Goal: Transaction & Acquisition: Obtain resource

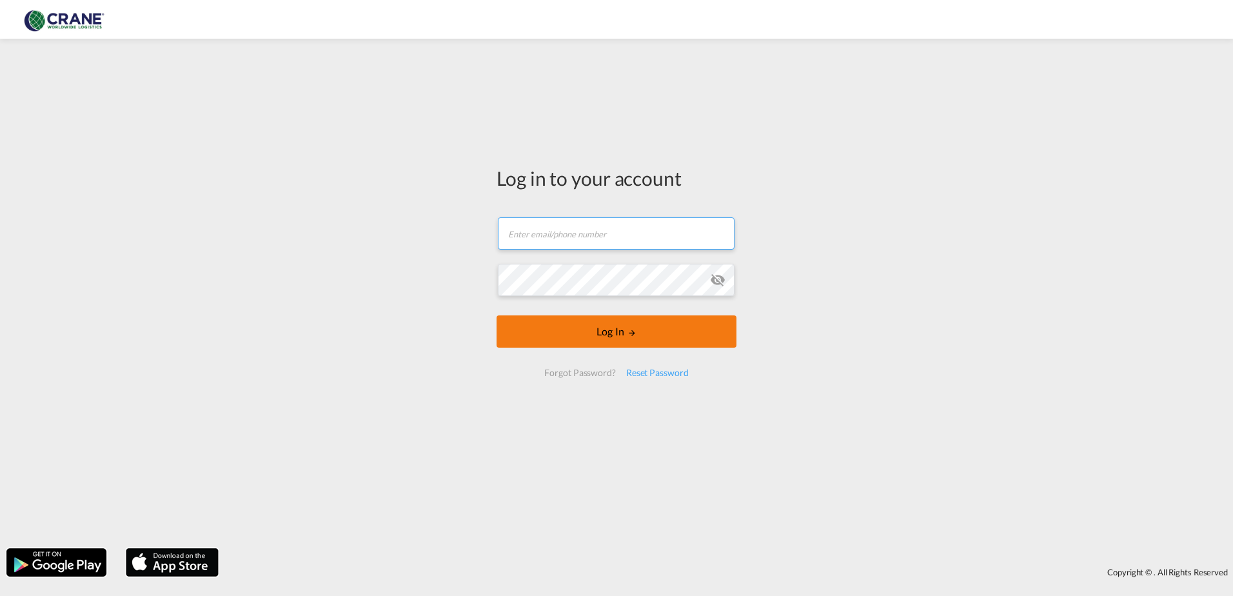
type input "paolo.camalich@craneww.com"
click at [602, 340] on button "Log In" at bounding box center [616, 331] width 240 height 32
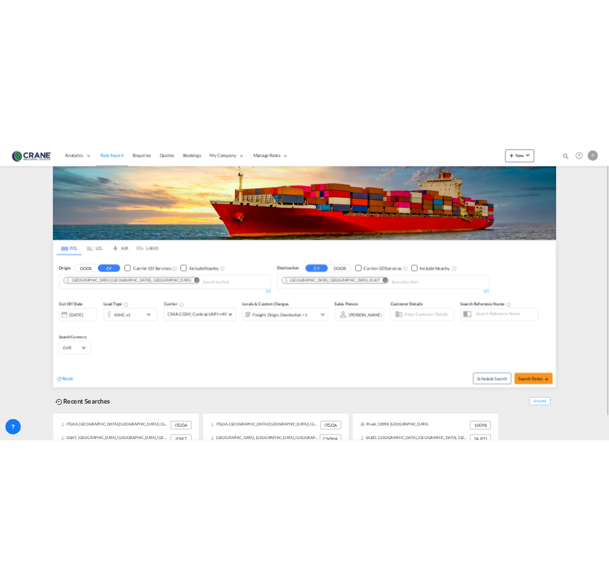
scroll to position [51, 0]
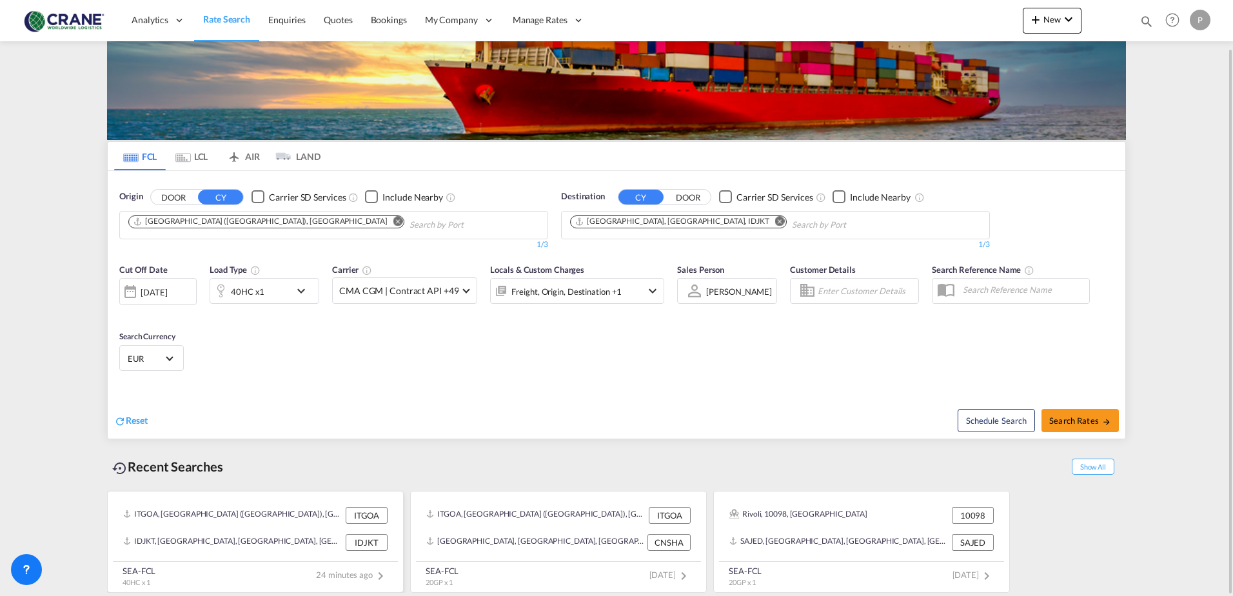
click at [233, 539] on div "IDJKT, [GEOGRAPHIC_DATA], [GEOGRAPHIC_DATA], [GEOGRAPHIC_DATA], [GEOGRAPHIC_DAT…" at bounding box center [232, 542] width 219 height 17
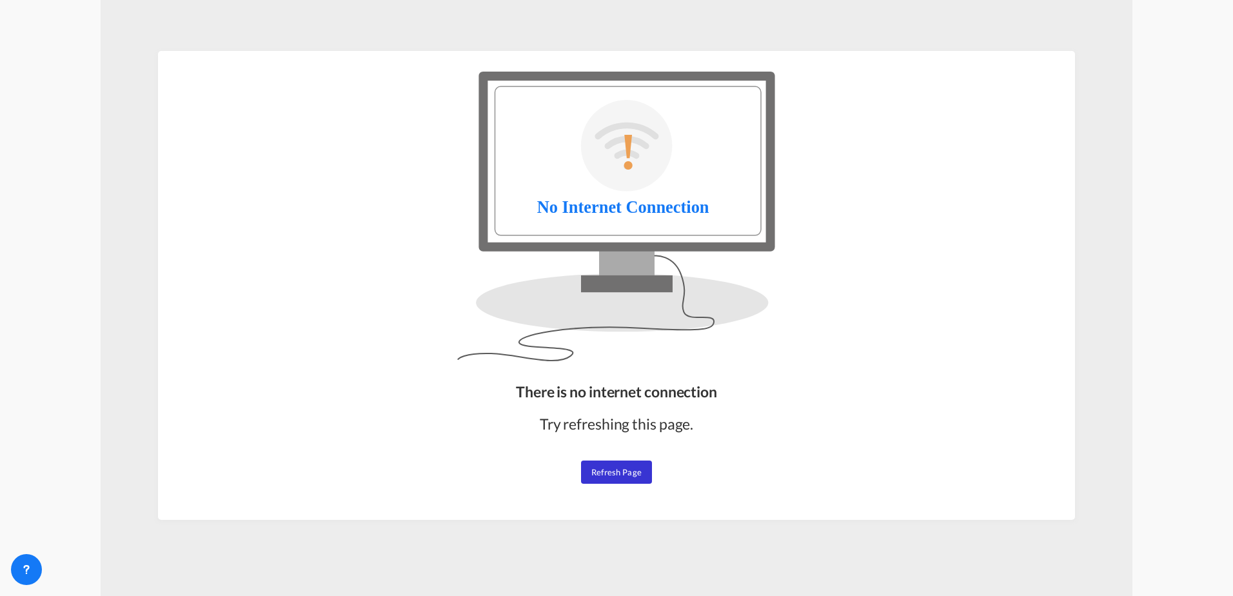
click at [599, 467] on span "Refresh Page" at bounding box center [616, 472] width 50 height 10
click at [612, 467] on span "Refresh Page" at bounding box center [616, 472] width 50 height 10
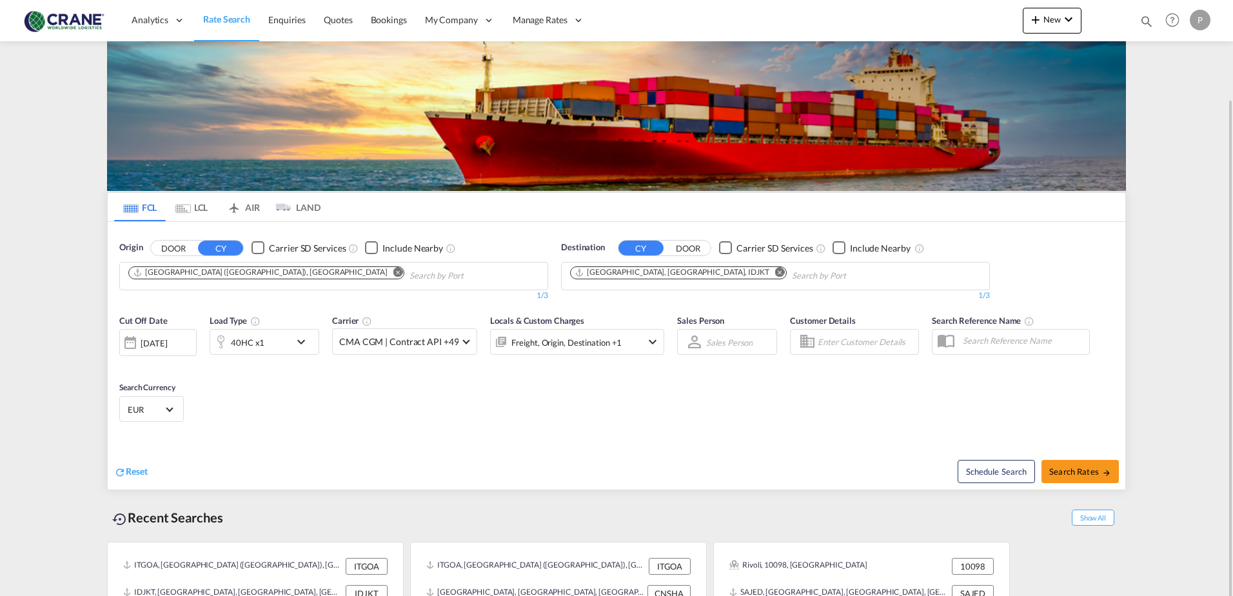
scroll to position [51, 0]
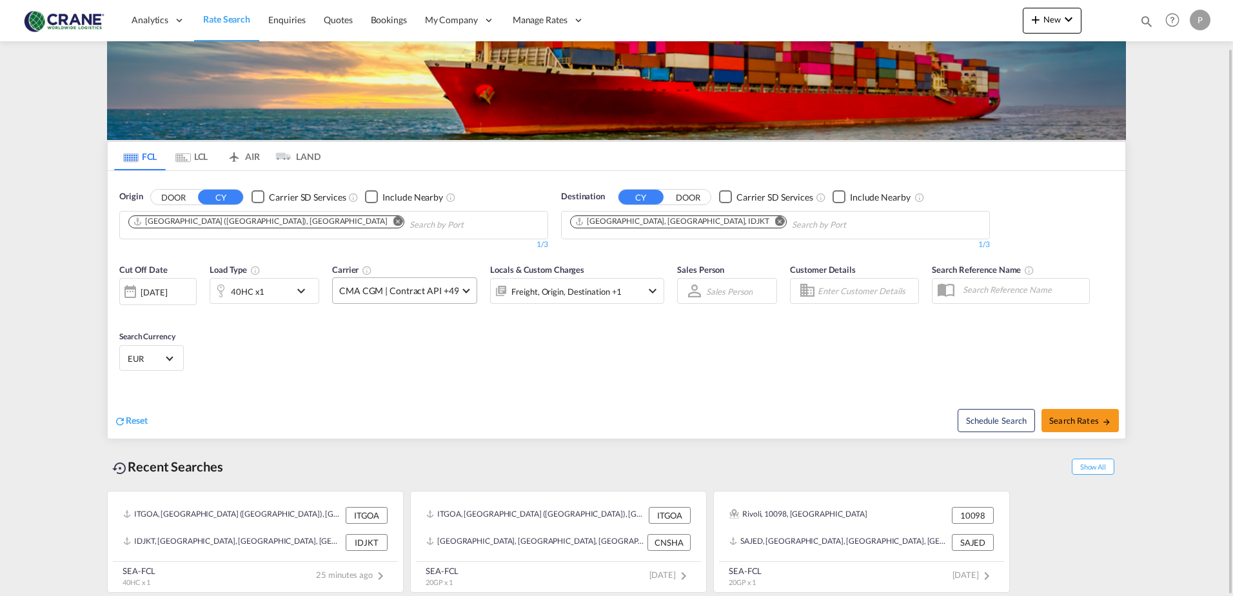
click at [459, 291] on md-select-value "CMA CGM | Contract API +49" at bounding box center [405, 290] width 144 height 25
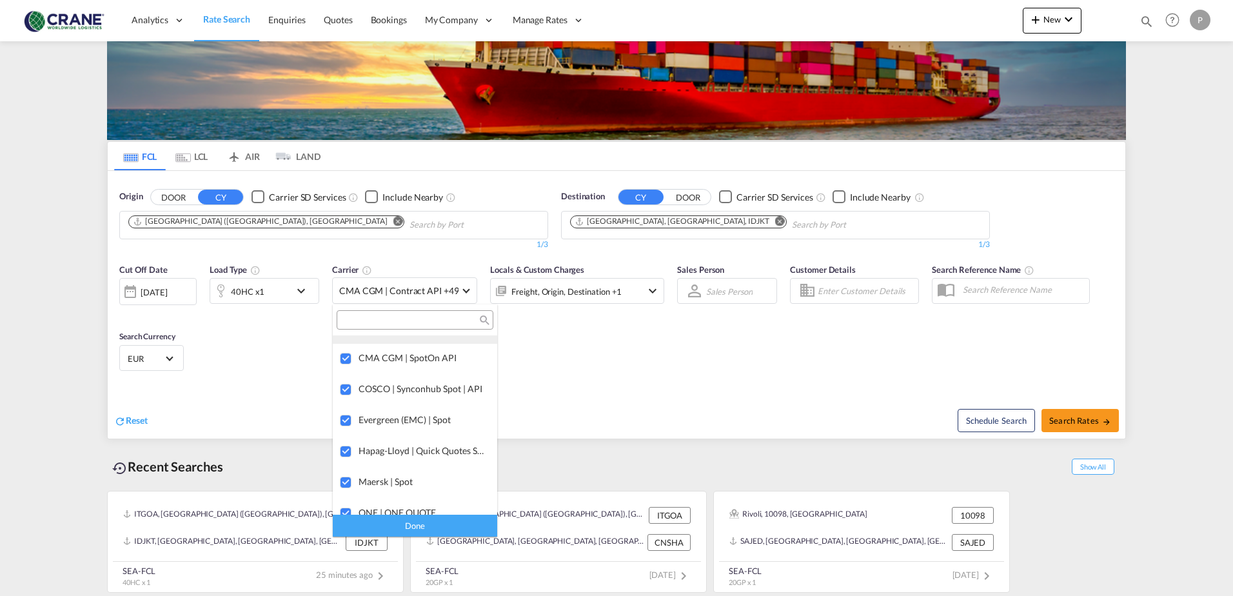
scroll to position [0, 0]
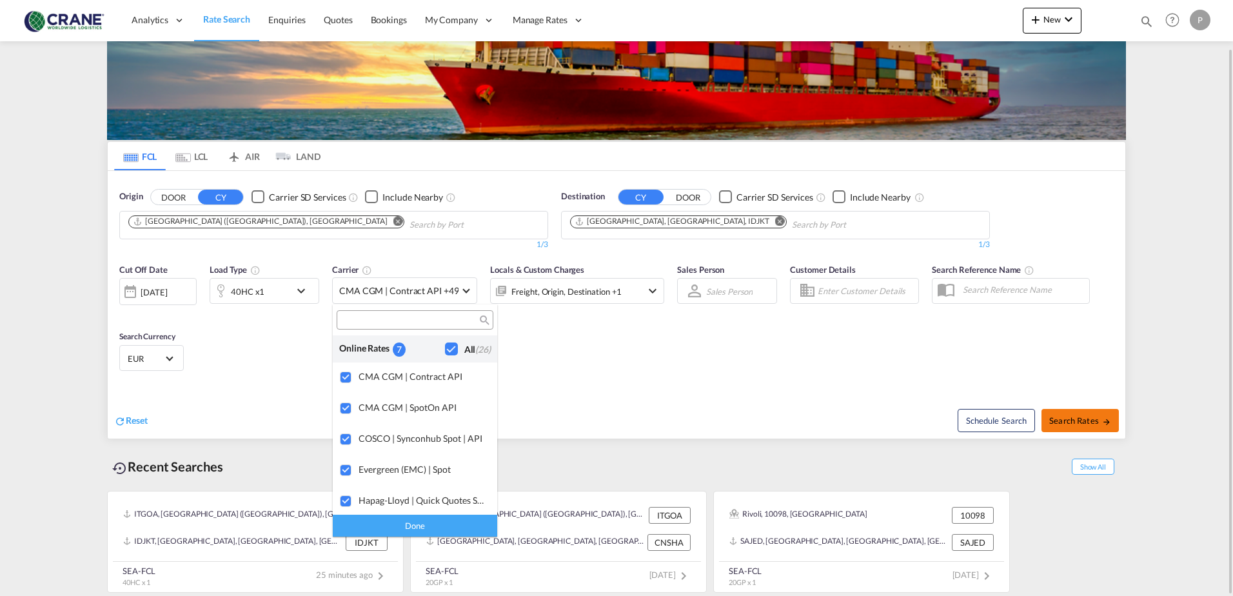
click at [608, 418] on md-backdrop at bounding box center [616, 298] width 1233 height 596
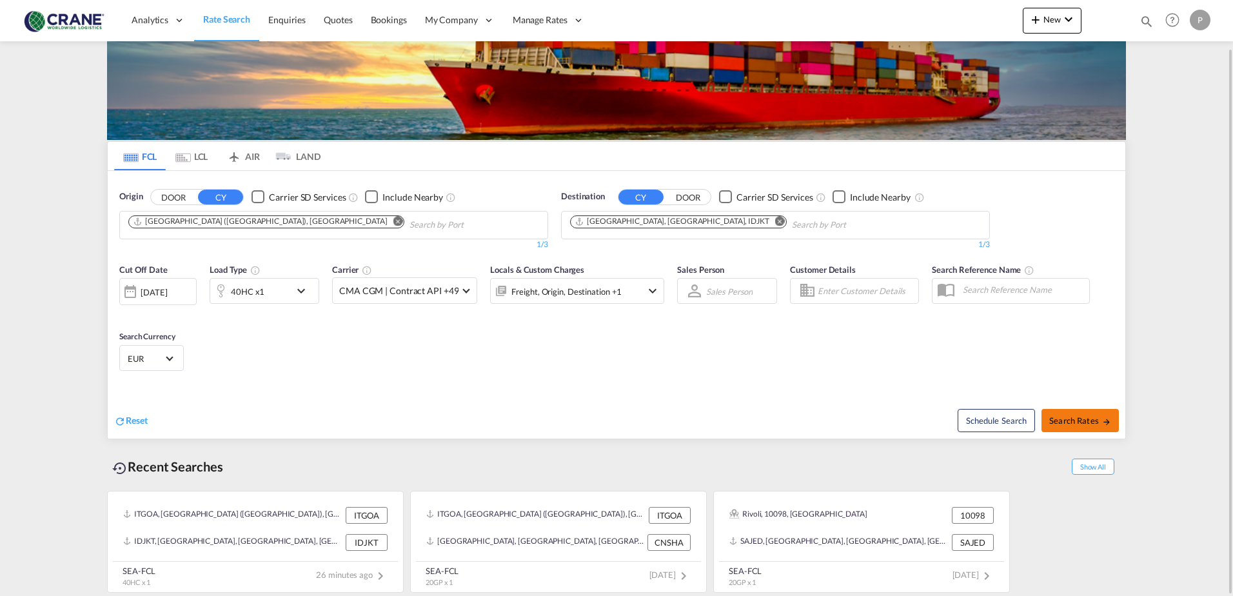
click at [608, 418] on span "Search Rates" at bounding box center [1080, 420] width 62 height 10
type input "ITGOA to IDJKT / [DATE]"
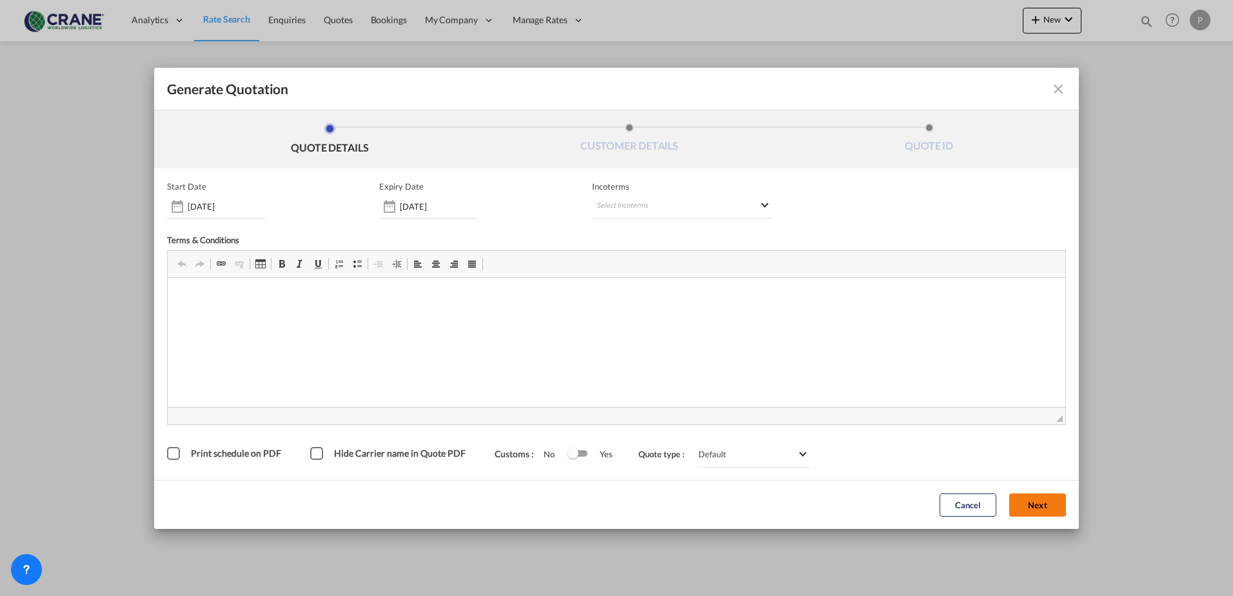
click at [608, 508] on button "Next" at bounding box center [1037, 504] width 57 height 23
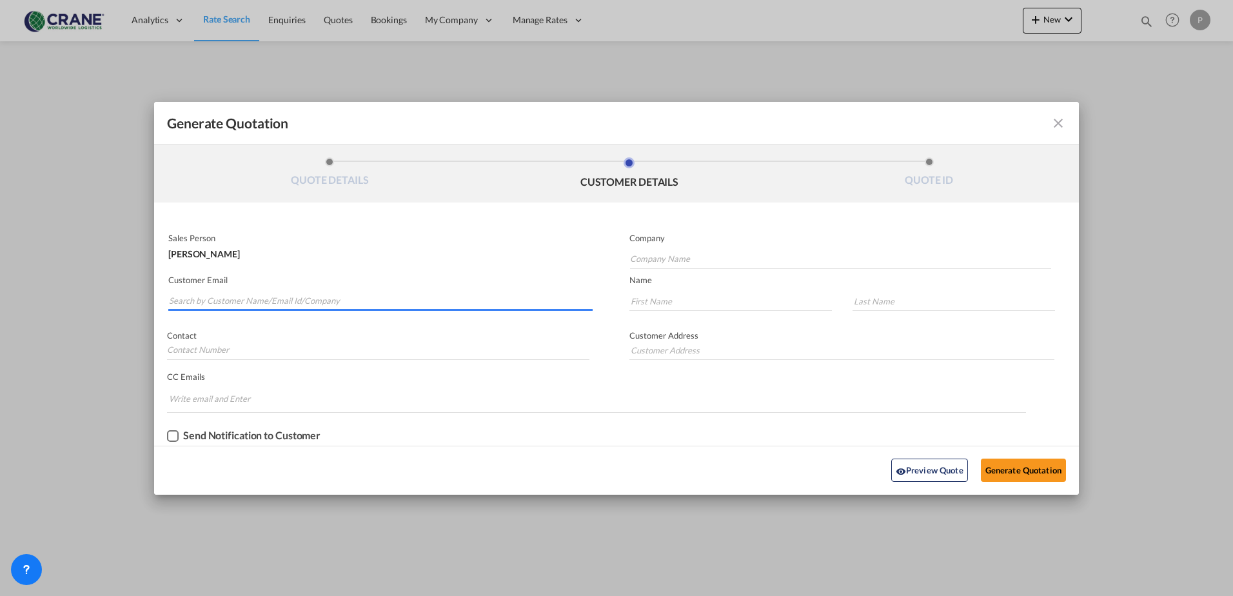
click at [210, 304] on input "Search by Customer Name/Email Id/Company" at bounding box center [381, 300] width 424 height 19
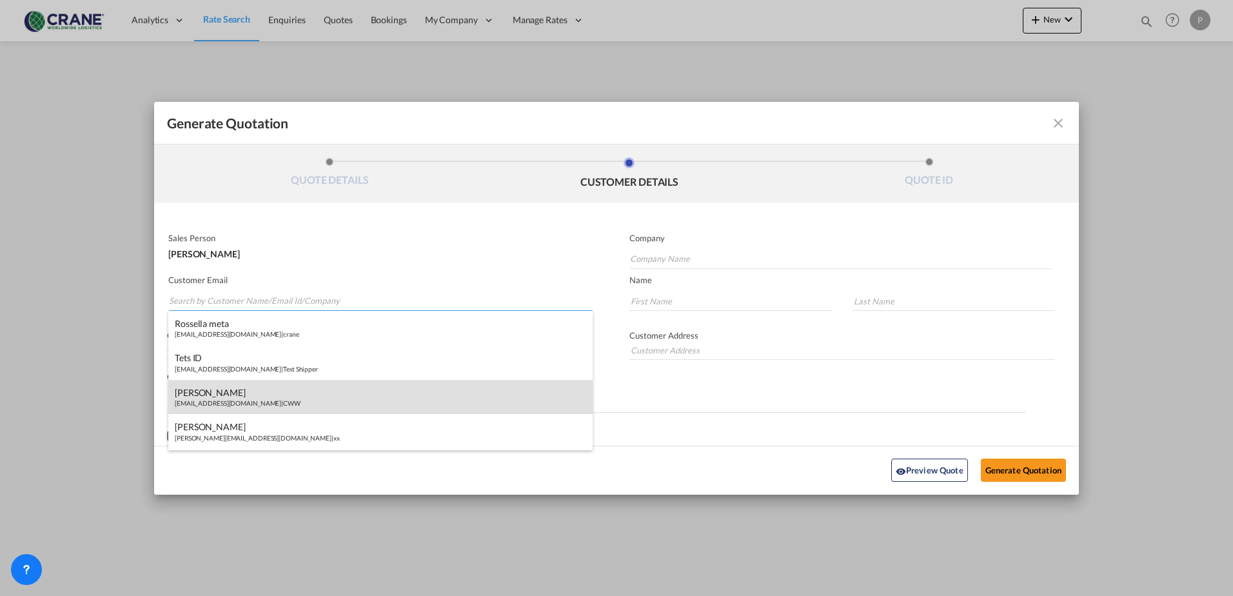
click at [254, 404] on div "[PERSON_NAME] [EMAIL_ADDRESS][DOMAIN_NAME] | CWW" at bounding box center [380, 397] width 424 height 35
type input "CWW"
type input "[EMAIL_ADDRESS][DOMAIN_NAME]"
type input "[PERSON_NAME]"
type input "Camalich"
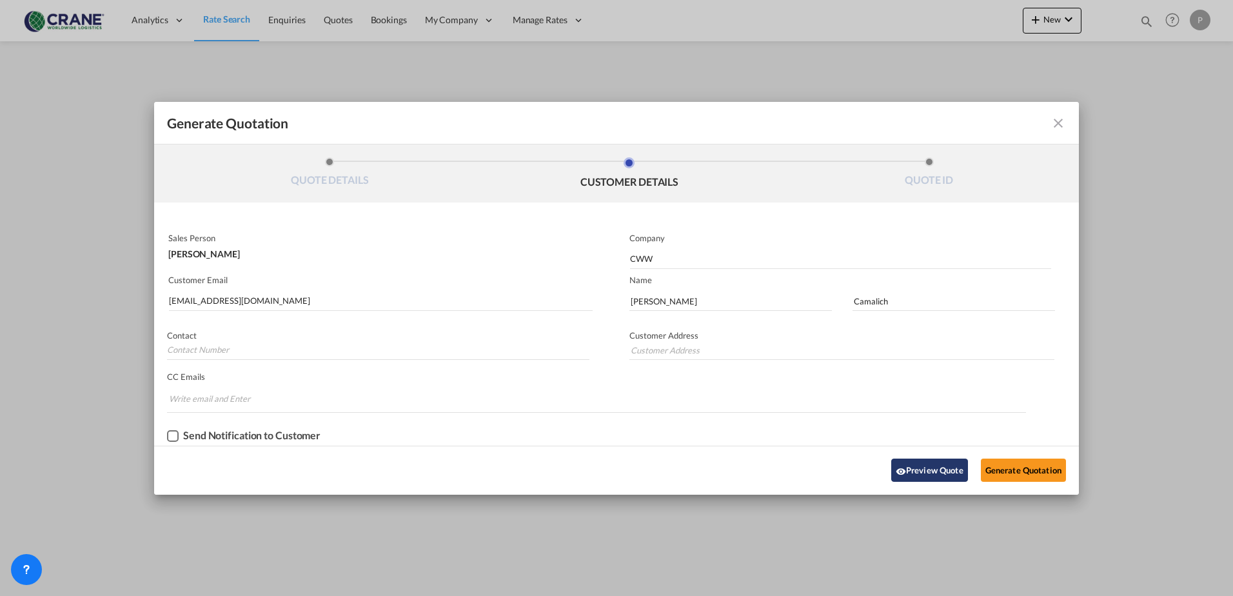
click at [608, 469] on button "Preview Quote" at bounding box center [929, 469] width 77 height 23
click at [608, 466] on md-icon "icon-eye" at bounding box center [900, 471] width 10 height 10
click at [608, 465] on button "Generate Quotation" at bounding box center [1022, 469] width 85 height 23
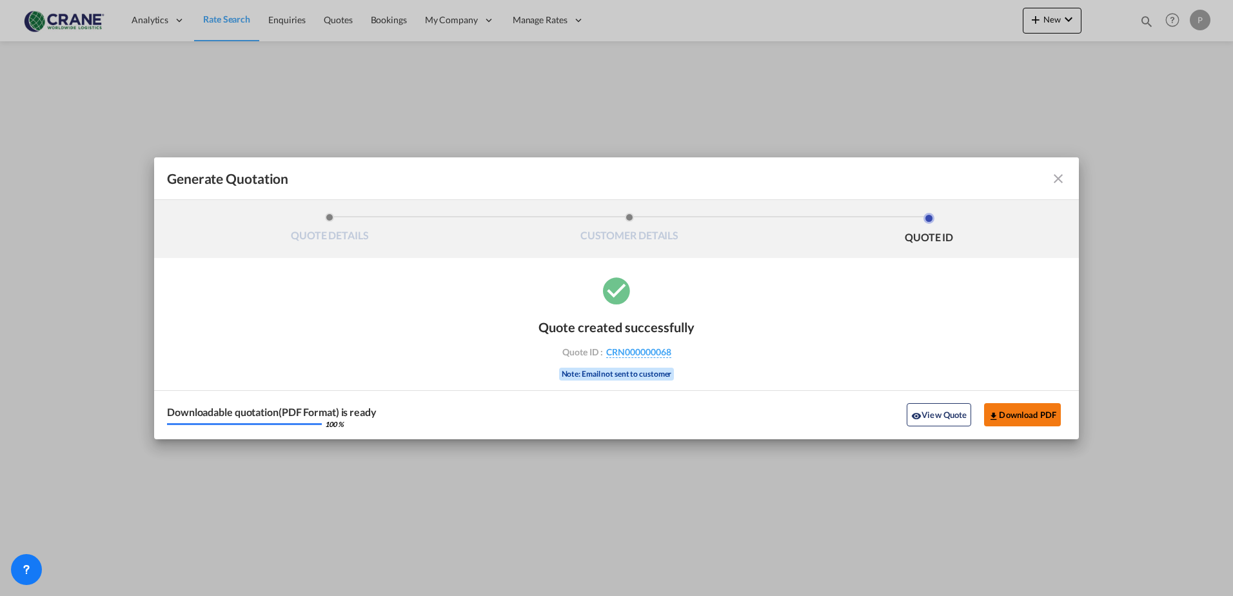
click at [608, 416] on md-icon "icon-download" at bounding box center [993, 416] width 10 height 10
